Goal: Transaction & Acquisition: Obtain resource

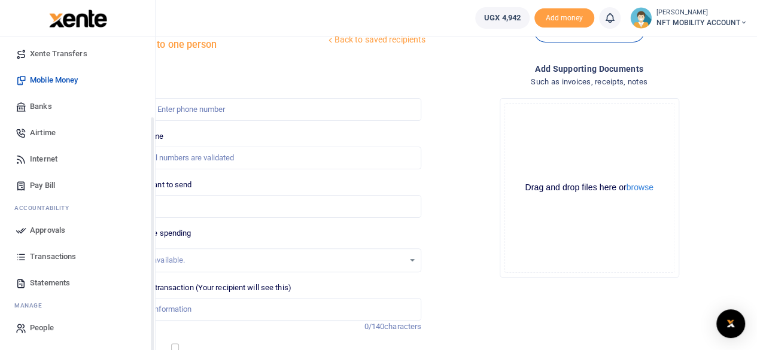
scroll to position [60, 0]
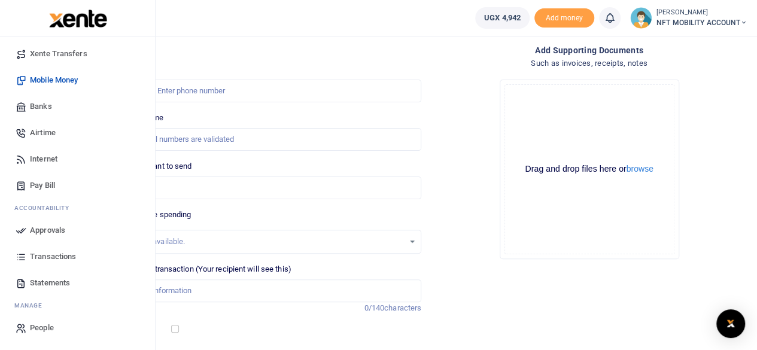
click at [51, 274] on link "Statements" at bounding box center [78, 283] width 136 height 26
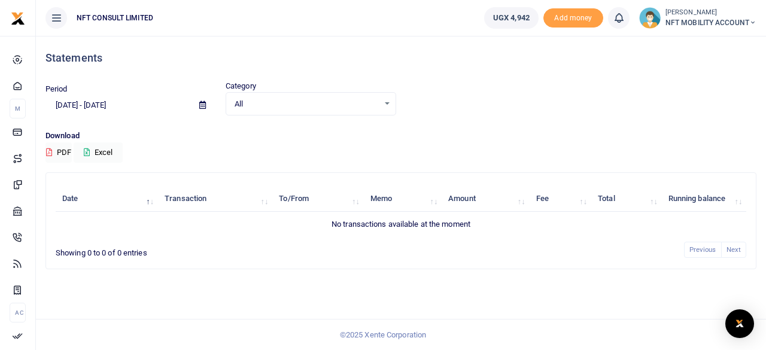
click at [204, 104] on icon at bounding box center [202, 105] width 7 height 8
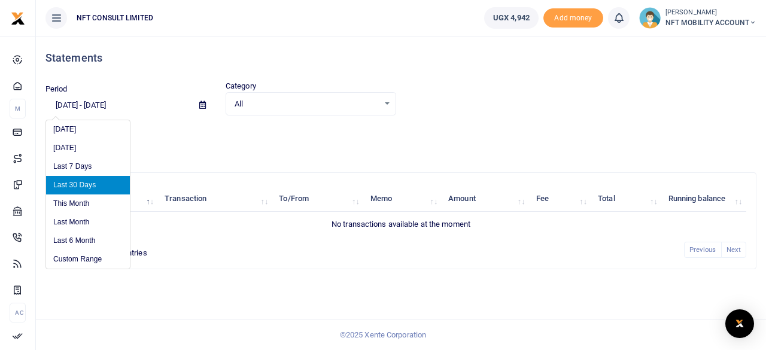
click at [229, 142] on div "Download PDF Excel" at bounding box center [401, 146] width 711 height 33
click at [65, 107] on input "[DATE] - [DATE]" at bounding box center [118, 105] width 144 height 20
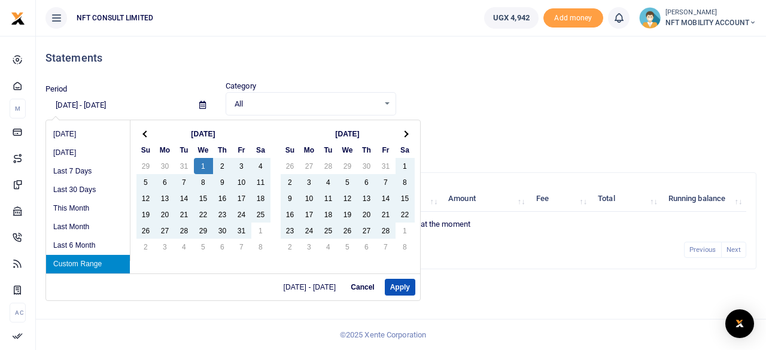
click at [92, 107] on input "[DATE] - [DATE]" at bounding box center [118, 105] width 144 height 20
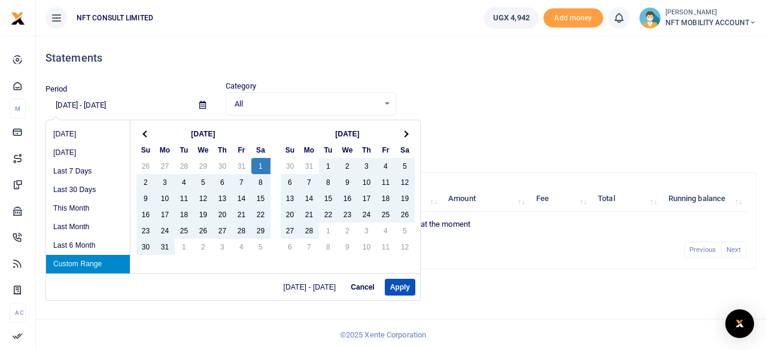
click at [141, 105] on input "01/1/2022 - 09/08/2025" at bounding box center [118, 105] width 144 height 20
click at [102, 102] on input "01/1/2022 - 09/08/2025" at bounding box center [118, 105] width 144 height 20
click at [396, 287] on button "Apply" at bounding box center [400, 287] width 31 height 17
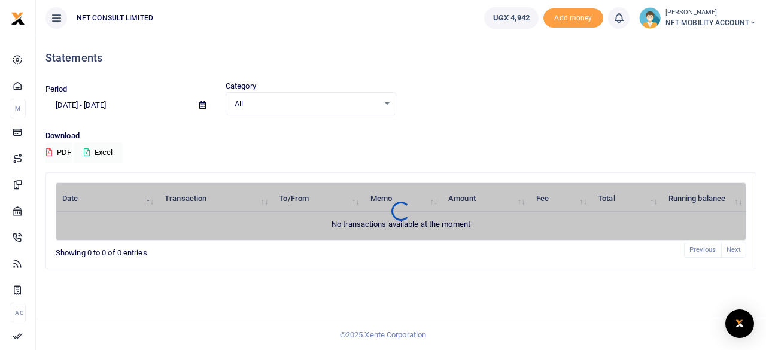
click at [148, 101] on input "01/01/2022 - 01/08/2025" at bounding box center [118, 105] width 144 height 20
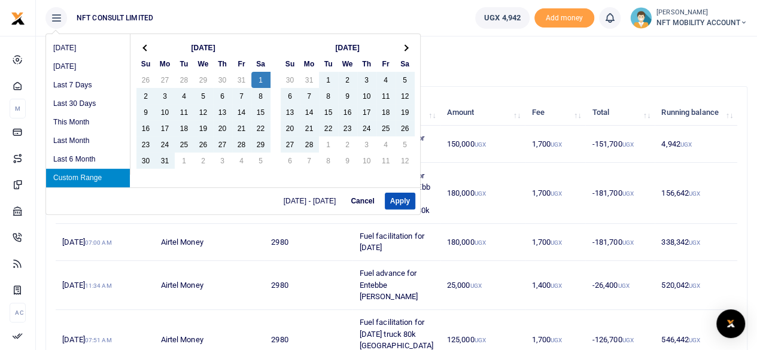
scroll to position [60, 0]
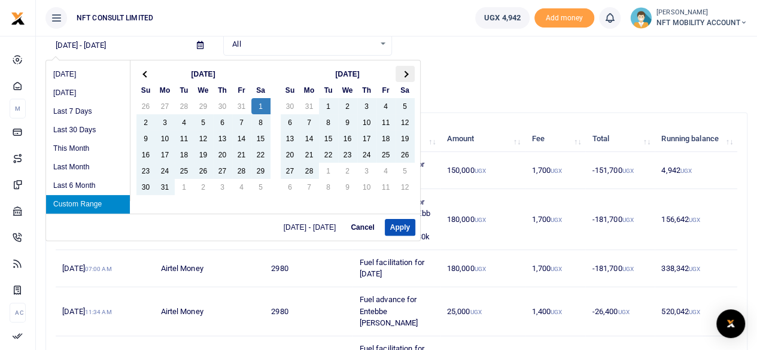
click at [410, 74] on th at bounding box center [405, 74] width 19 height 16
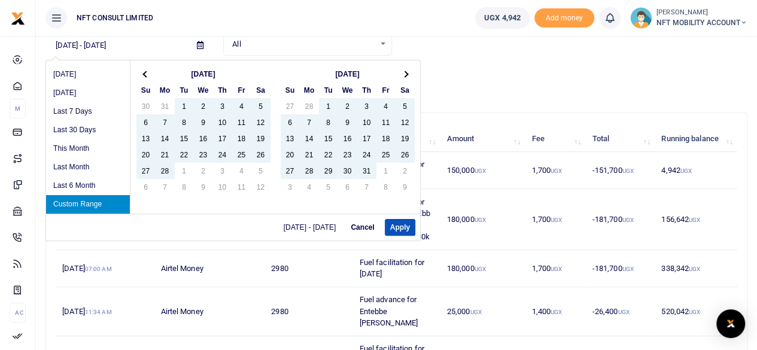
click at [410, 74] on th at bounding box center [405, 74] width 19 height 16
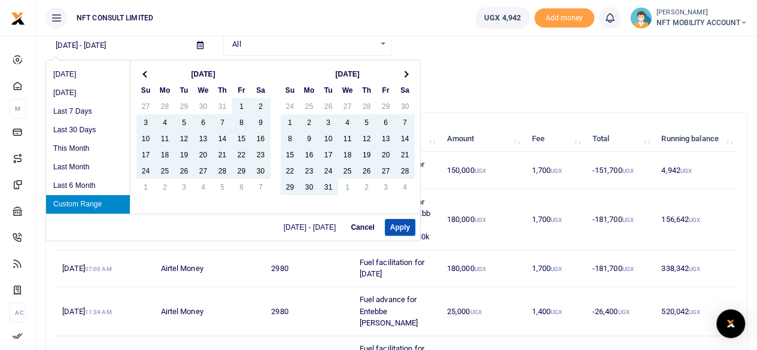
click at [410, 74] on th at bounding box center [405, 74] width 19 height 16
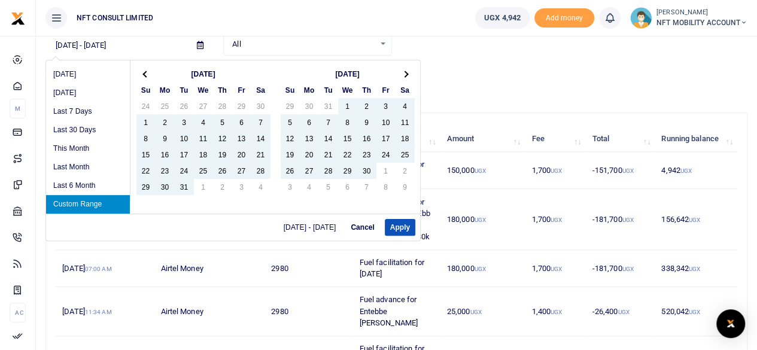
click at [410, 74] on th at bounding box center [405, 74] width 19 height 16
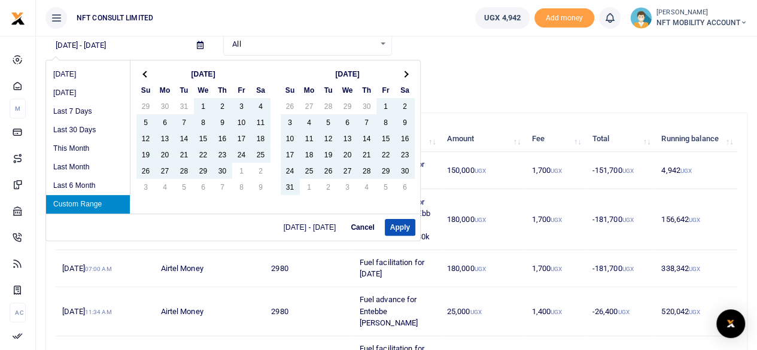
click at [410, 74] on th at bounding box center [405, 74] width 19 height 16
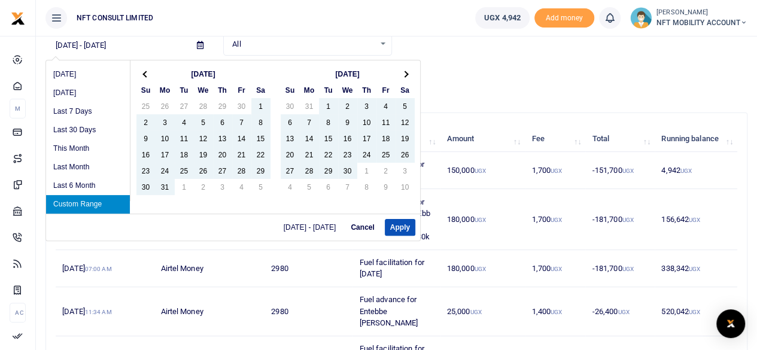
click at [410, 74] on th at bounding box center [405, 74] width 19 height 16
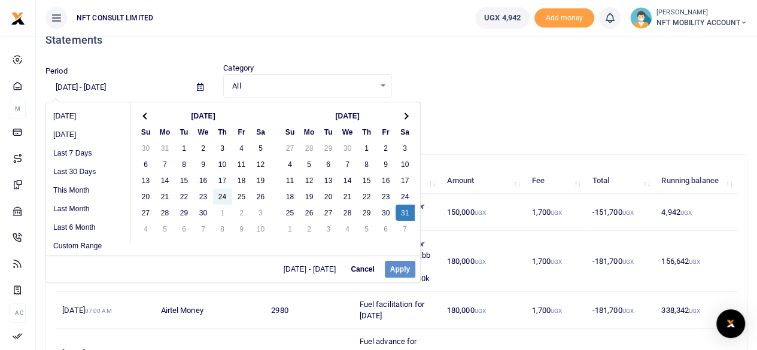
scroll to position [0, 0]
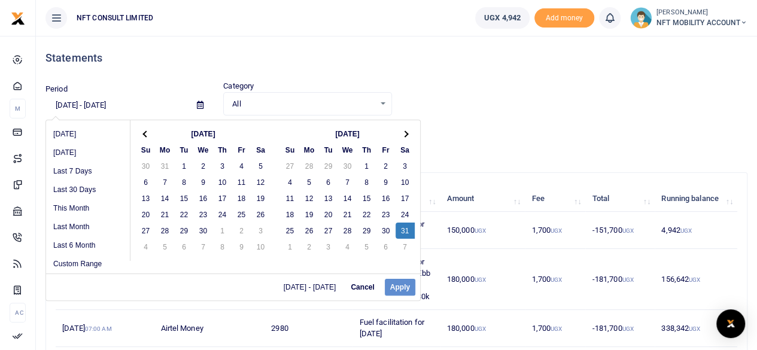
click at [398, 289] on div "01/01/2022 - 01/08/2025 Cancel Apply" at bounding box center [233, 287] width 374 height 27
click at [338, 286] on span "01/01/2022 - 01/08/2025" at bounding box center [312, 287] width 57 height 7
click at [152, 101] on input "01/01/2022 - 01/08/2025" at bounding box center [117, 105] width 142 height 20
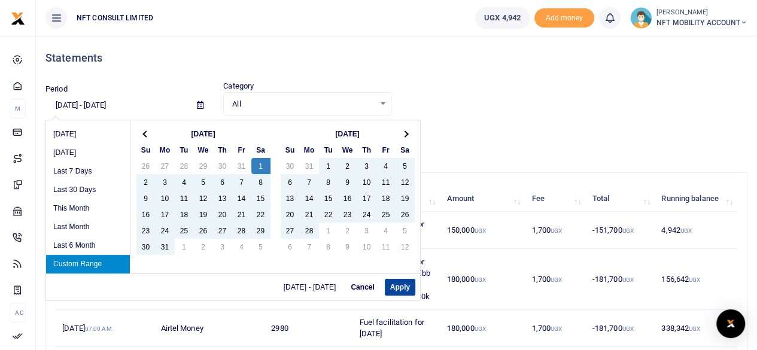
click at [395, 283] on button "Apply" at bounding box center [400, 287] width 31 height 17
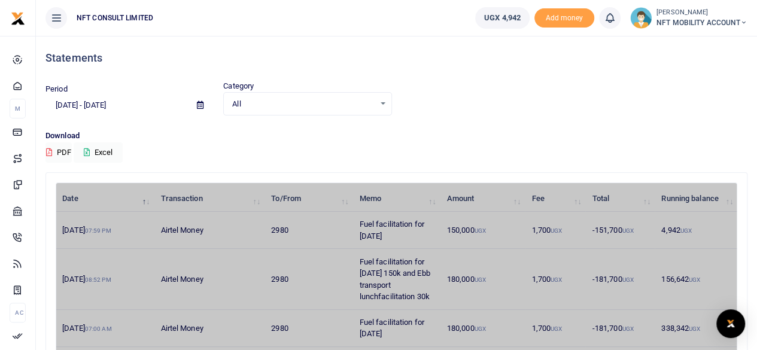
click at [151, 105] on input "01/01/2022 - 12/31/2022" at bounding box center [117, 105] width 142 height 20
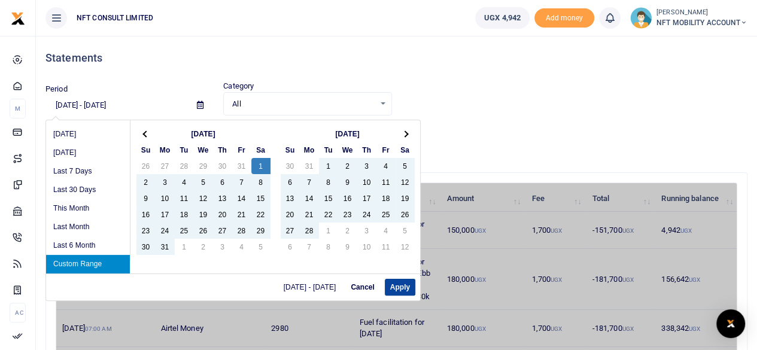
type input "01/01/2022 - 12/31/2023"
click at [402, 289] on button "Apply" at bounding box center [400, 287] width 31 height 17
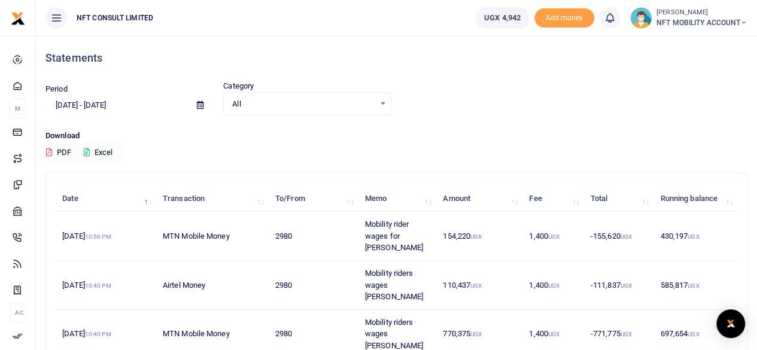
click at [95, 150] on button "Excel" at bounding box center [98, 153] width 49 height 20
click at [59, 150] on button "PDF" at bounding box center [59, 153] width 26 height 20
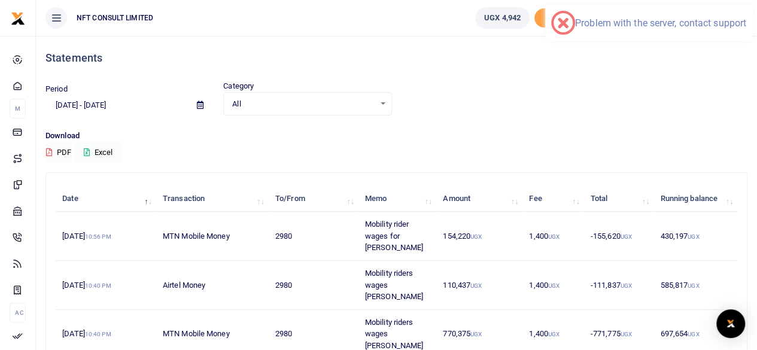
click at [93, 151] on button "Excel" at bounding box center [98, 153] width 49 height 20
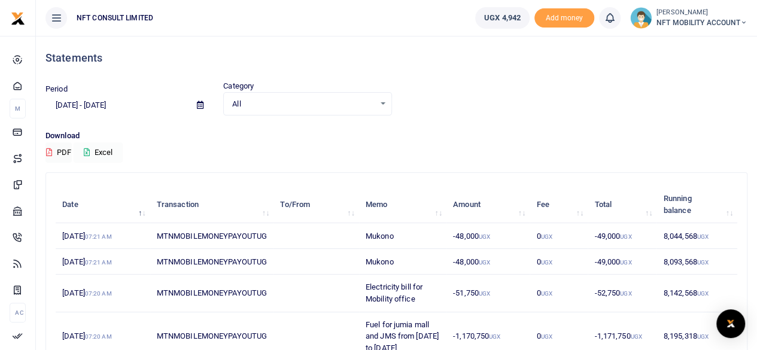
click at [103, 151] on button "Excel" at bounding box center [98, 153] width 49 height 20
click at [699, 20] on span "NFT MOBILITY ACCOUNT" at bounding box center [702, 22] width 91 height 11
click at [686, 44] on link "Switch accounts" at bounding box center [701, 43] width 95 height 17
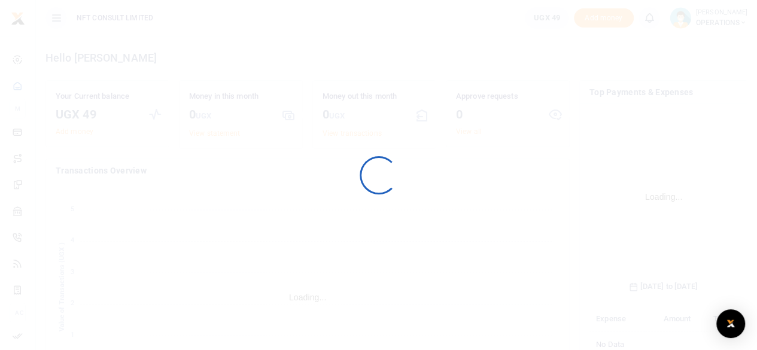
scroll to position [187, 139]
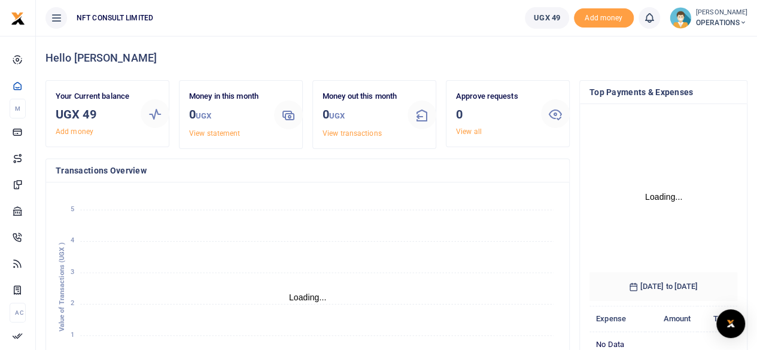
click at [393, 177] on h4 "Transactions Overview" at bounding box center [308, 170] width 504 height 13
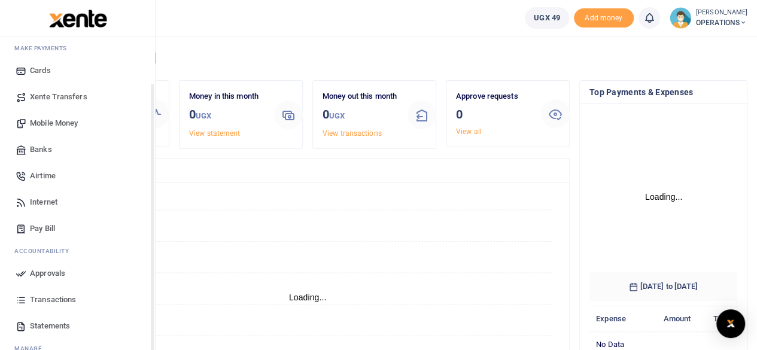
scroll to position [103, 0]
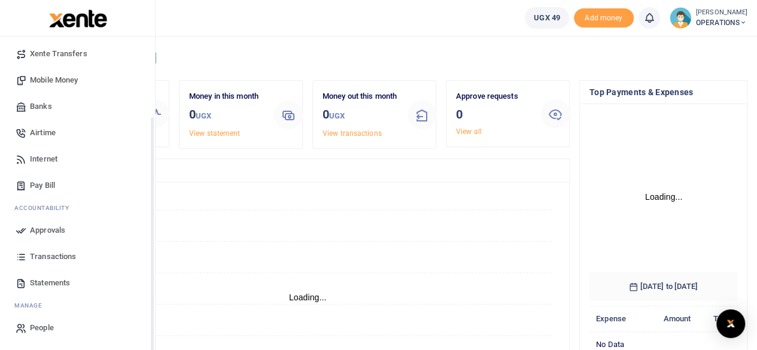
click at [57, 278] on span "Statements" at bounding box center [50, 283] width 40 height 12
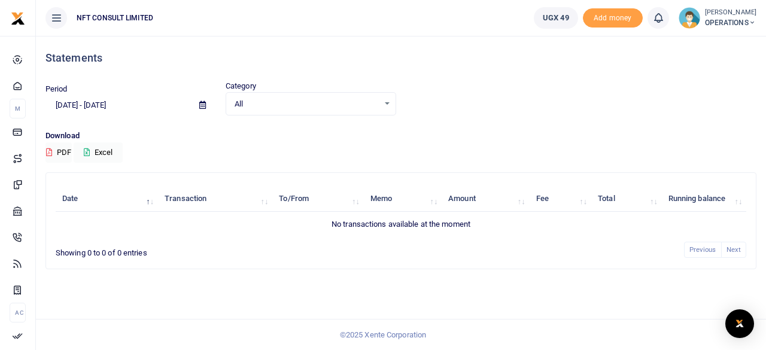
click at [201, 107] on icon at bounding box center [202, 105] width 7 height 8
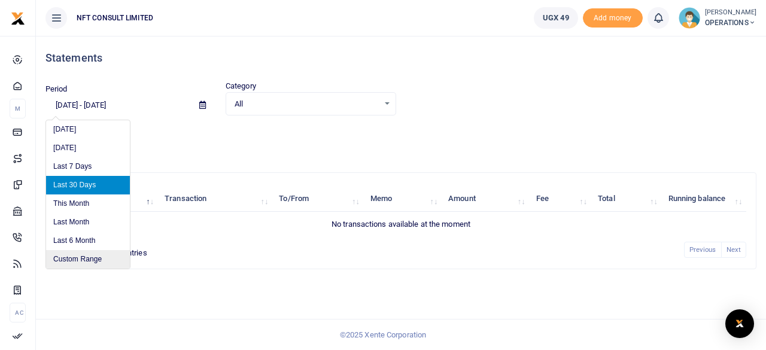
click at [86, 260] on li "Custom Range" at bounding box center [88, 259] width 84 height 19
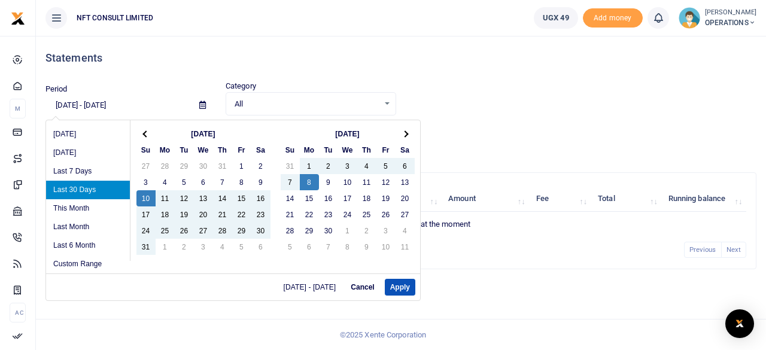
click at [63, 105] on input "[DATE] - [DATE]" at bounding box center [118, 105] width 144 height 20
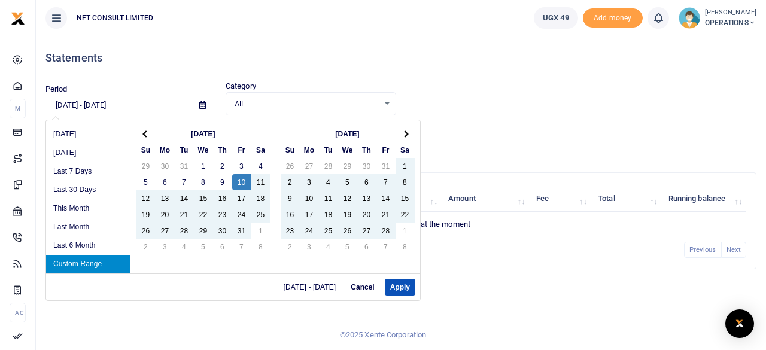
click at [77, 102] on input "01/10/2025 - 09/08/2025" at bounding box center [118, 105] width 144 height 20
click at [140, 102] on input "01/1/2025 - 09/08/2025" at bounding box center [118, 105] width 144 height 20
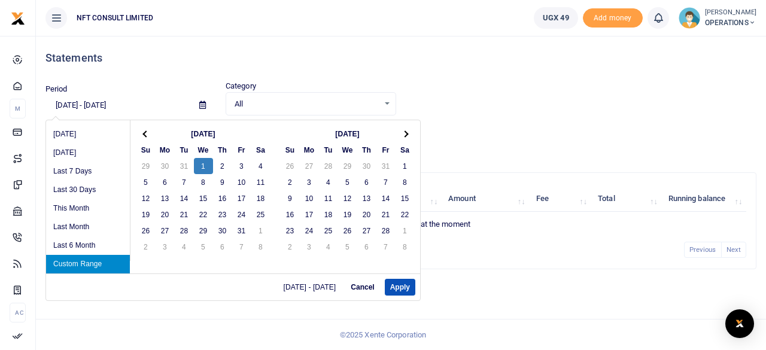
click at [109, 100] on input "01/1/2025 - 09/08/2023" at bounding box center [118, 105] width 144 height 20
click at [108, 104] on input "01/1/2025 - 09/31/2023" at bounding box center [118, 105] width 144 height 20
click at [396, 281] on button "Apply" at bounding box center [400, 287] width 31 height 17
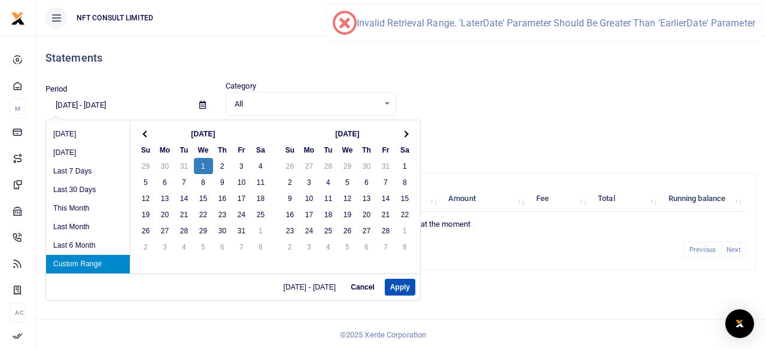
click at [86, 110] on input "01/01/2025 - 01/01/2025" at bounding box center [118, 105] width 144 height 20
click at [96, 106] on input "01/01/2025 - 01/01/2025" at bounding box center [118, 105] width 144 height 20
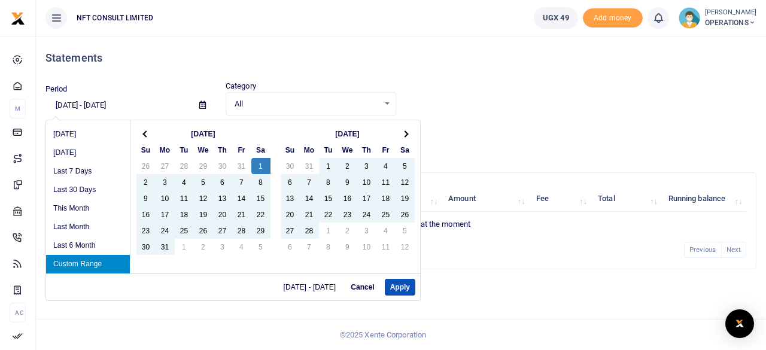
click at [108, 101] on input "01/01/2022 - 01/01/2025" at bounding box center [118, 105] width 144 height 20
click at [155, 101] on input "01/01/2022 - 12/31/2025" at bounding box center [118, 105] width 144 height 20
type input "01/01/2022 - 12/31/2023"
click at [390, 283] on button "Apply" at bounding box center [400, 287] width 31 height 17
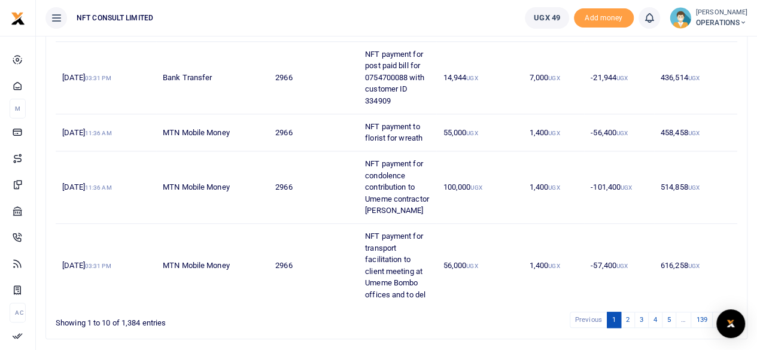
scroll to position [547, 0]
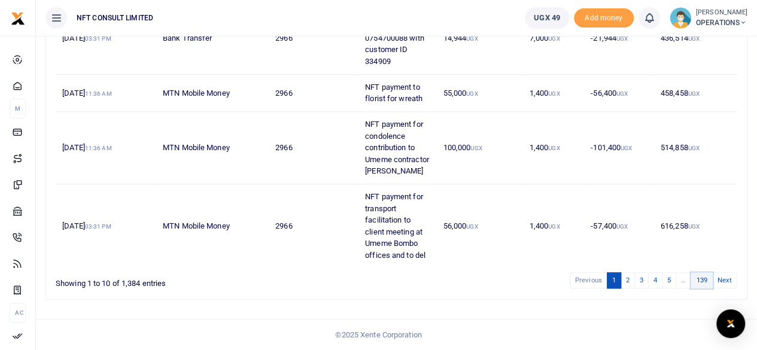
click at [698, 283] on link "139" at bounding box center [702, 280] width 22 height 16
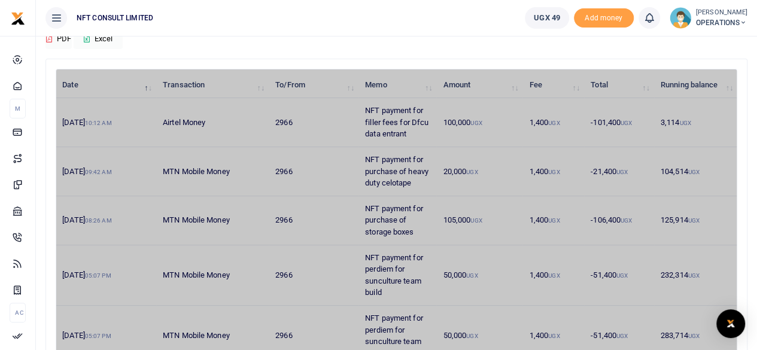
scroll to position [0, 0]
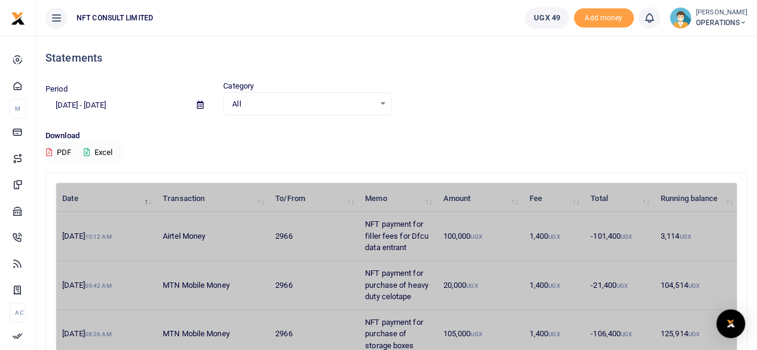
click at [87, 150] on icon at bounding box center [87, 153] width 6 height 8
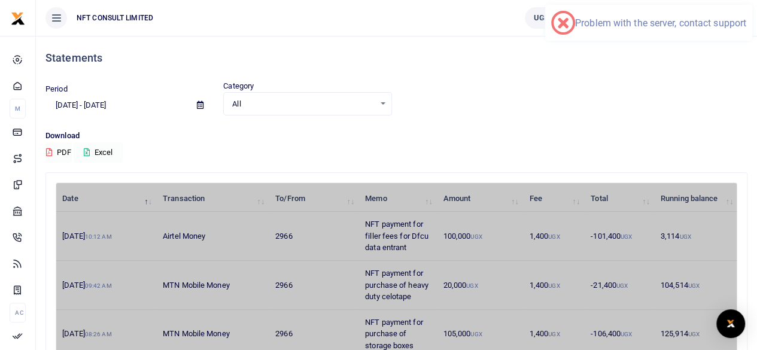
click at [65, 146] on button "PDF" at bounding box center [59, 153] width 26 height 20
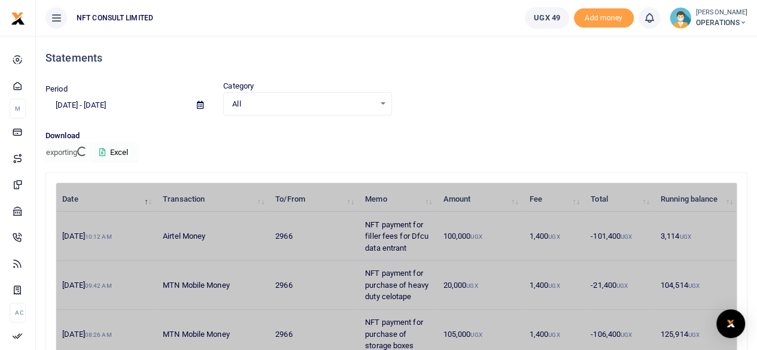
click at [123, 153] on button "Excel" at bounding box center [113, 153] width 49 height 20
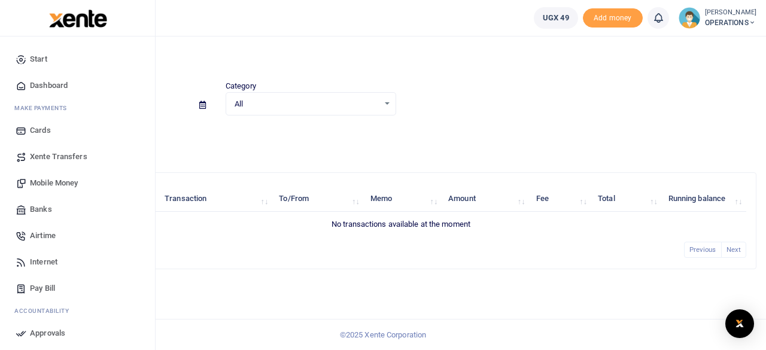
click at [59, 178] on span "Mobile Money" at bounding box center [54, 183] width 48 height 12
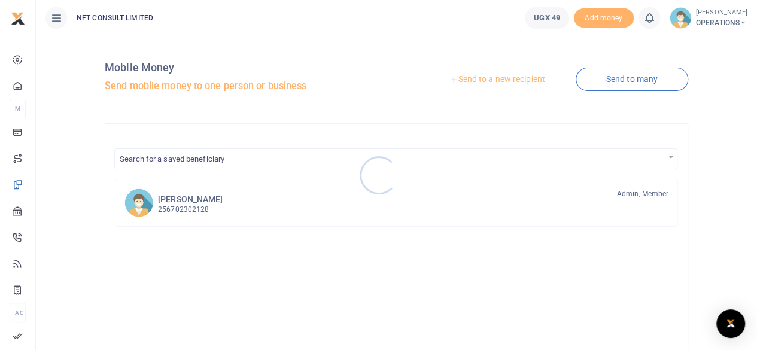
click at [505, 82] on div at bounding box center [378, 175] width 757 height 350
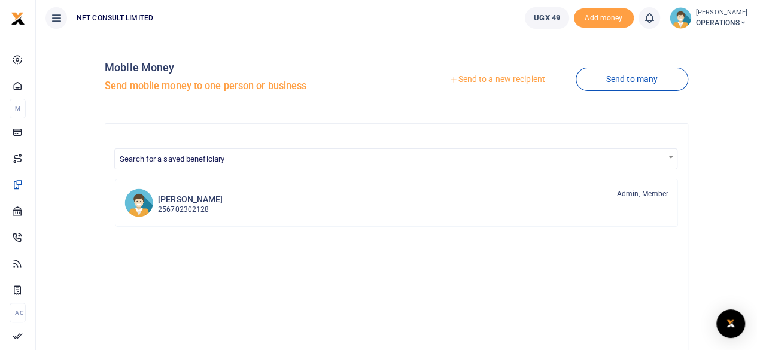
click at [477, 75] on link "Send to a new recipient" at bounding box center [497, 80] width 156 height 22
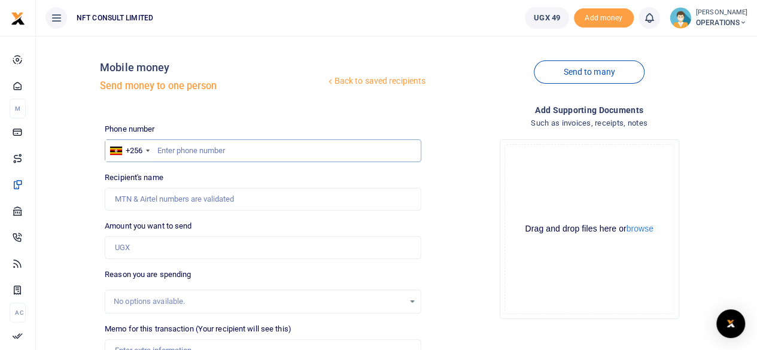
click at [168, 152] on input "text" at bounding box center [263, 151] width 317 height 23
type input "743112300"
drag, startPoint x: 188, startPoint y: 174, endPoint x: 177, endPoint y: 169, distance: 12.1
click at [189, 174] on div "Recipient's name Name is required." at bounding box center [263, 191] width 317 height 39
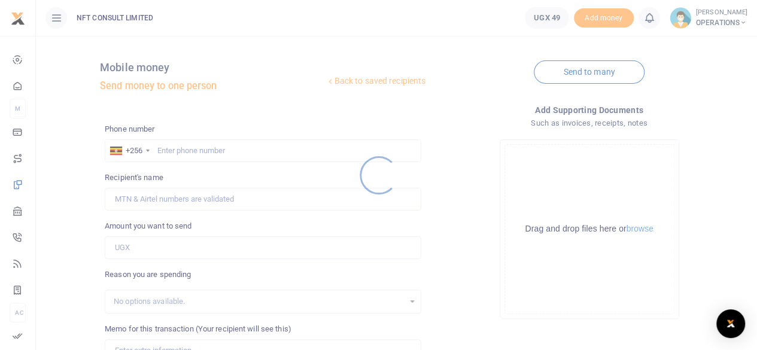
click at [200, 157] on div at bounding box center [378, 175] width 757 height 350
click at [205, 151] on div at bounding box center [378, 175] width 757 height 350
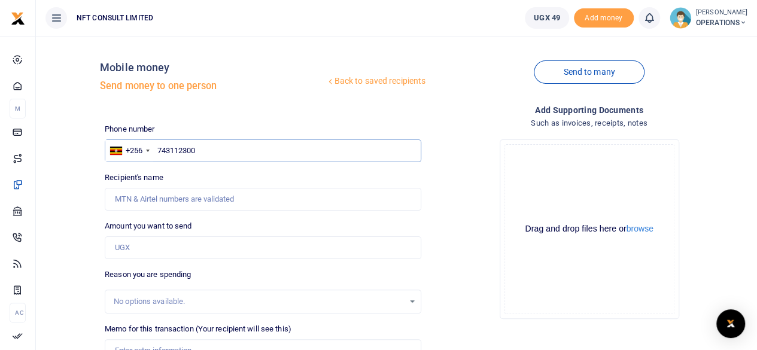
type input "743112300"
